Goal: Task Accomplishment & Management: Complete application form

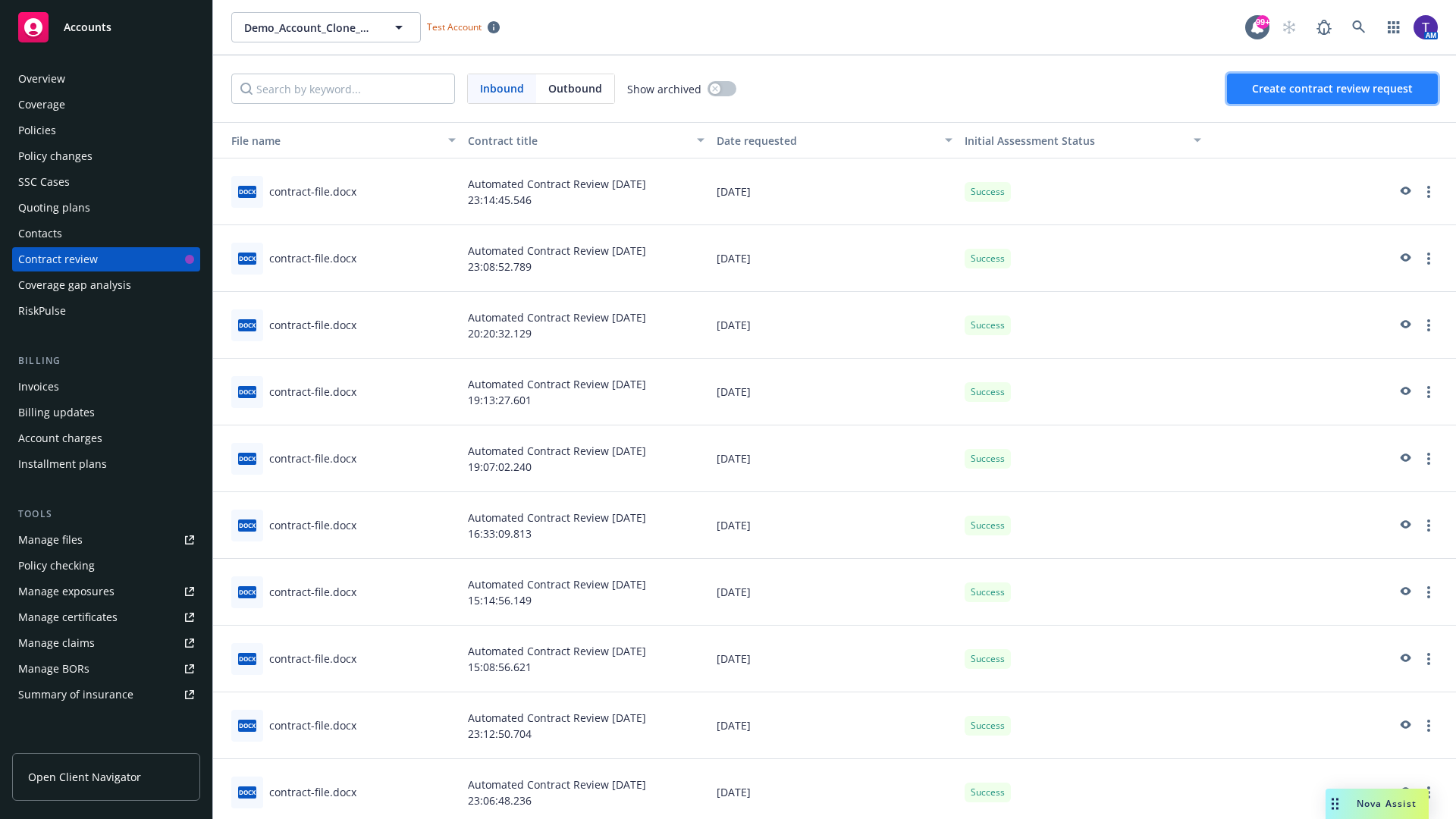
click at [1333, 89] on span "Create contract review request" at bounding box center [1333, 88] width 161 height 15
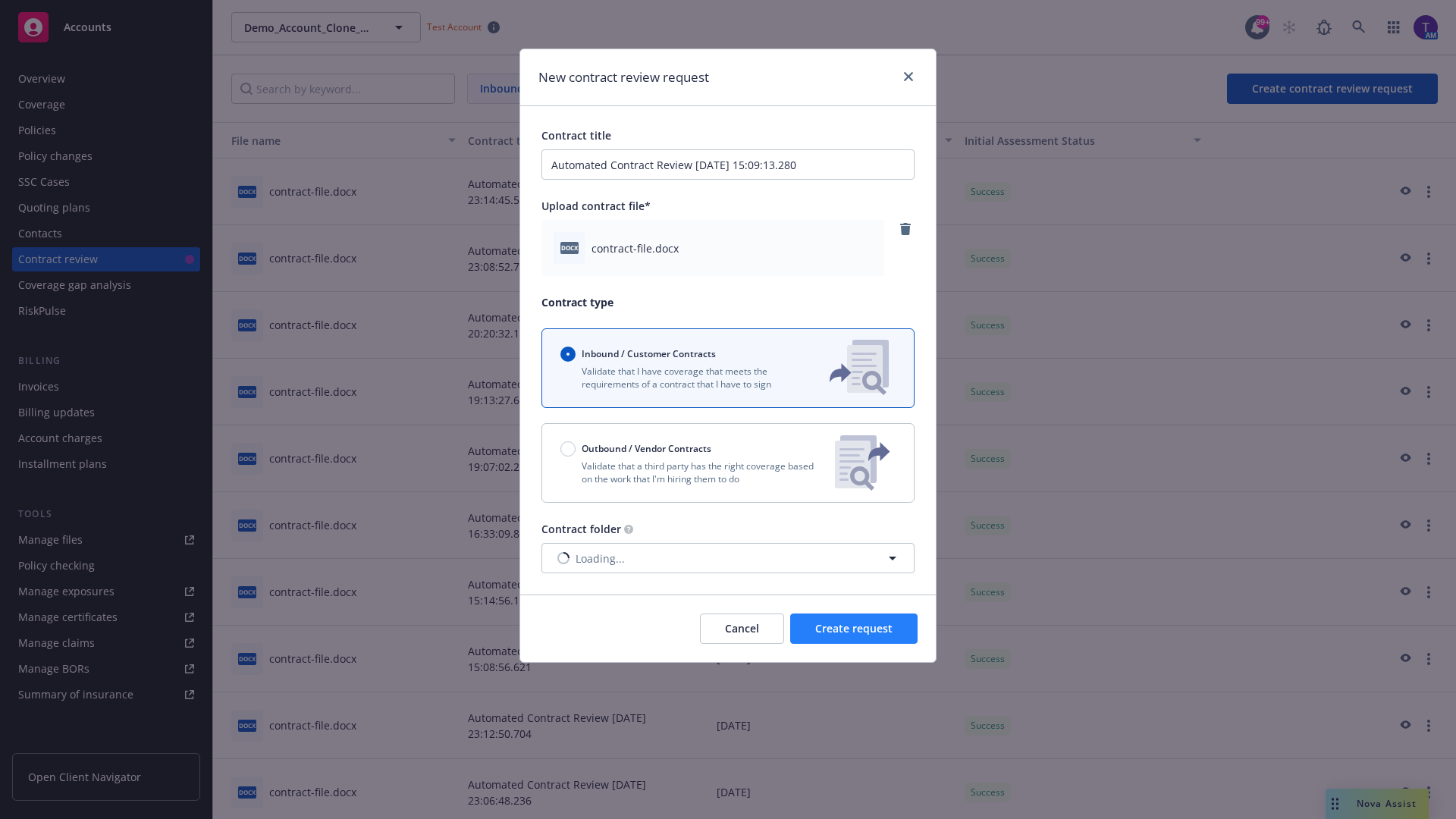
type input "Automated Contract Review [DATE] 15:09:13.280"
click at [854, 629] on span "Create request" at bounding box center [854, 628] width 77 height 15
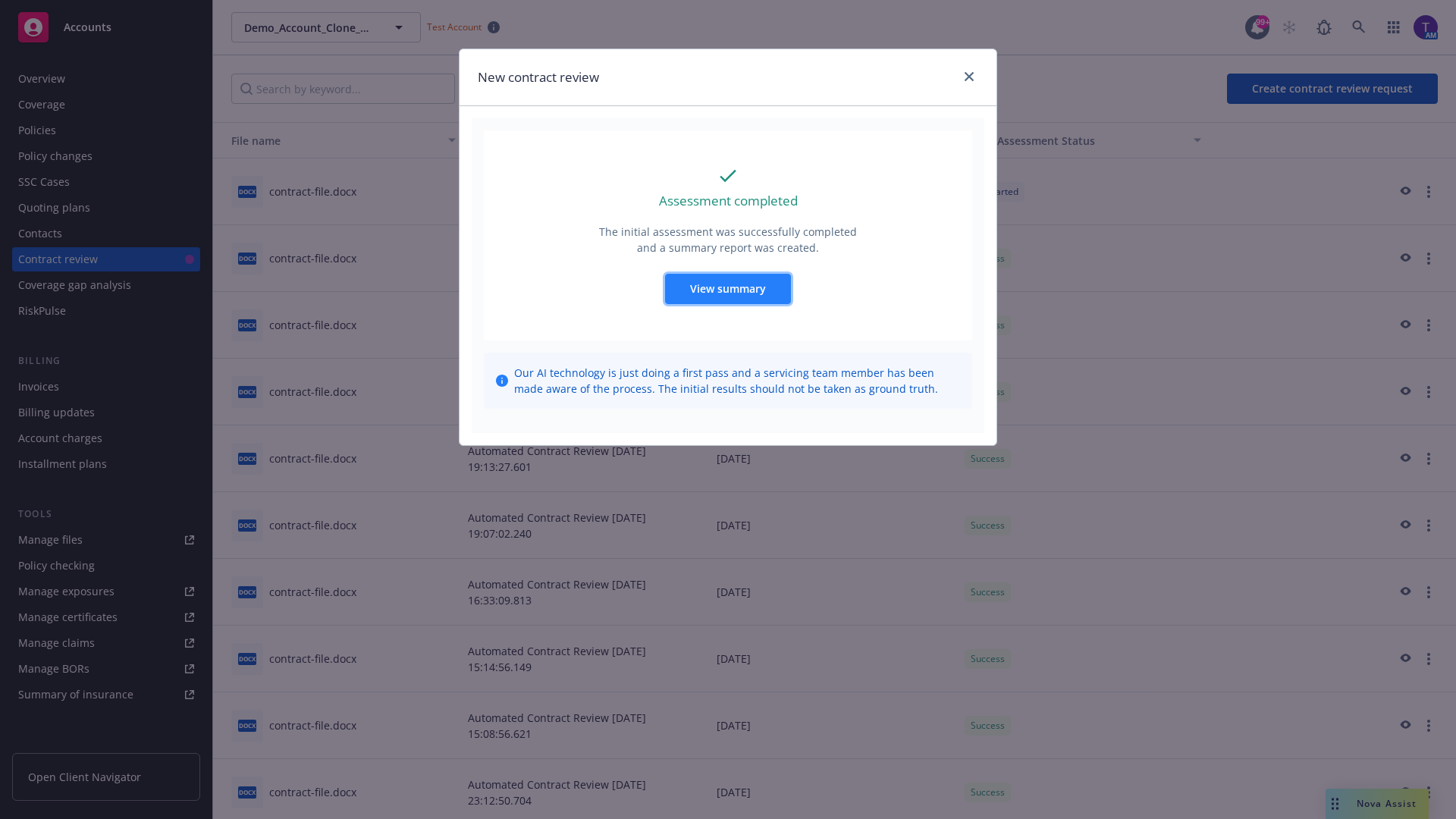
click at [727, 288] on span "View summary" at bounding box center [728, 288] width 76 height 15
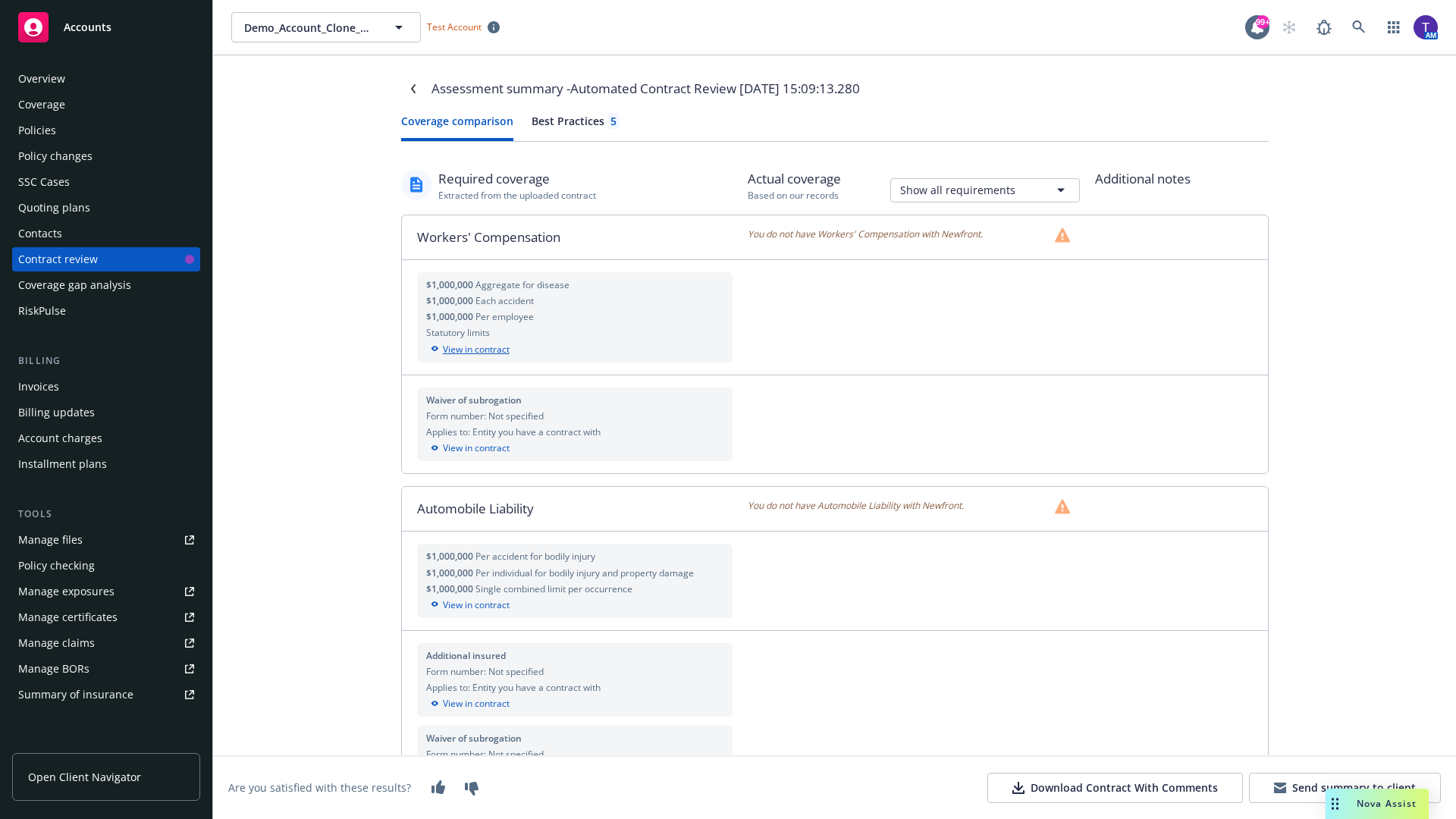
click at [574, 348] on div "View in contract" at bounding box center [575, 350] width 298 height 14
